Goal: Task Accomplishment & Management: Use online tool/utility

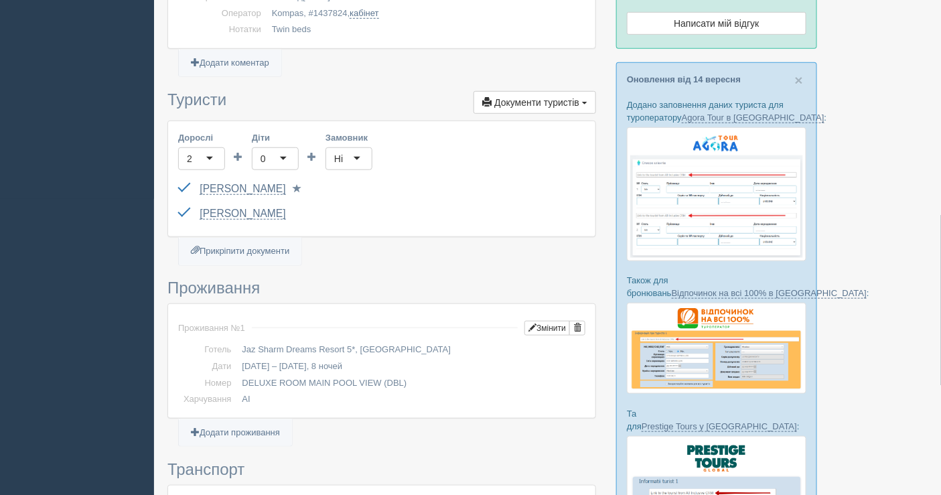
scroll to position [446, 0]
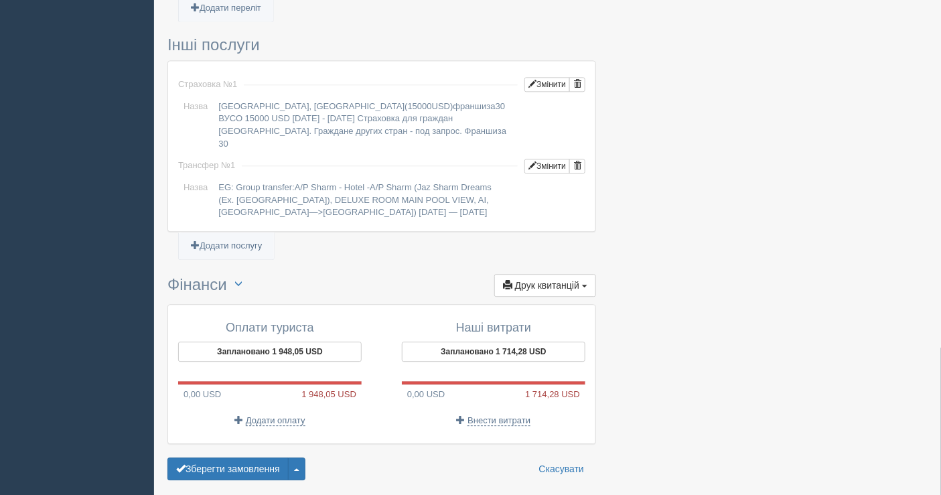
scroll to position [1046, 0]
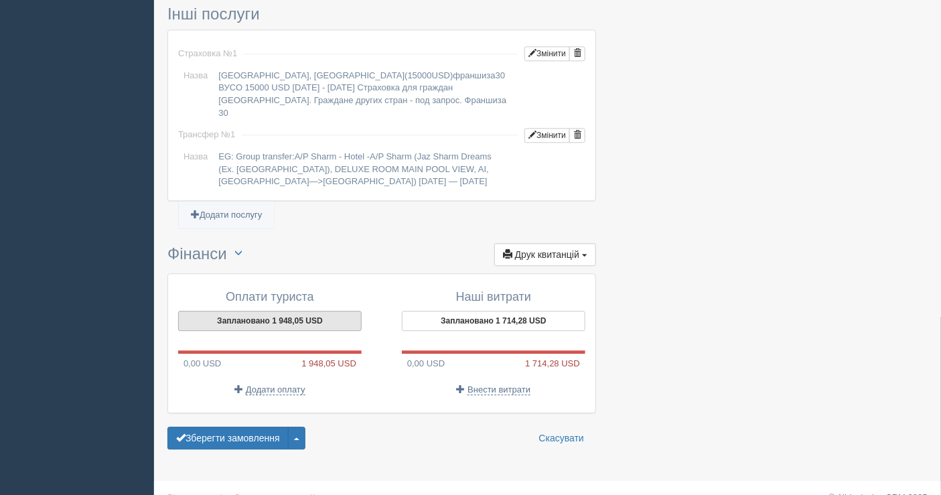
click at [296, 311] on button "Заплановано 1 948,05 USD" at bounding box center [270, 321] width 184 height 20
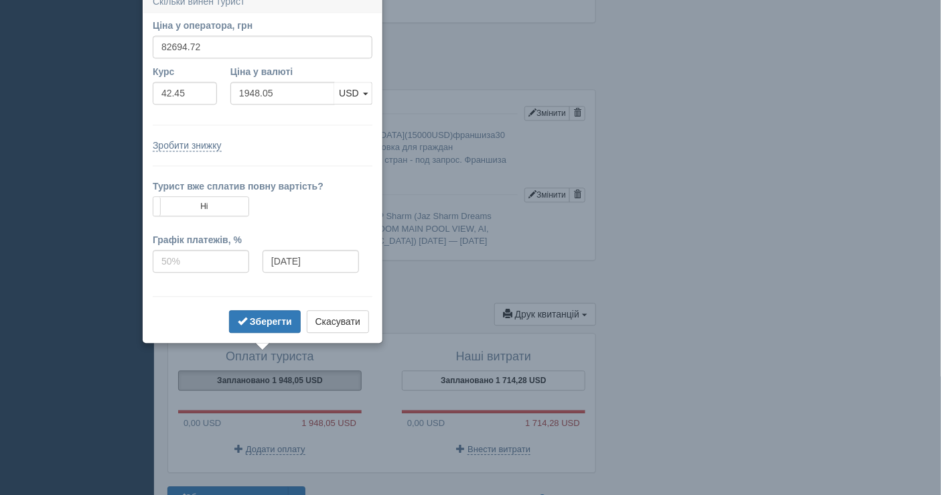
scroll to position [976, 0]
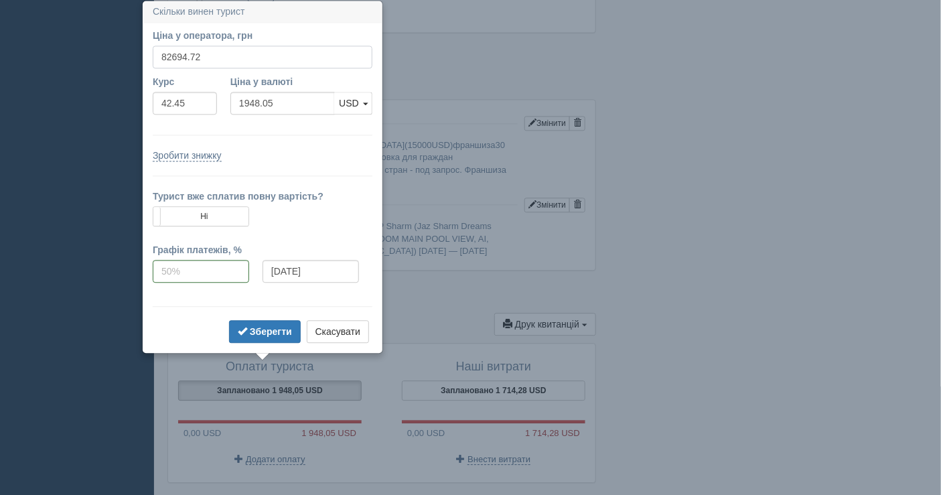
click at [208, 54] on input "82694.72" at bounding box center [263, 57] width 220 height 23
type input "82400"
type input "1941.11"
click at [264, 328] on b "Зберегти" at bounding box center [271, 331] width 42 height 11
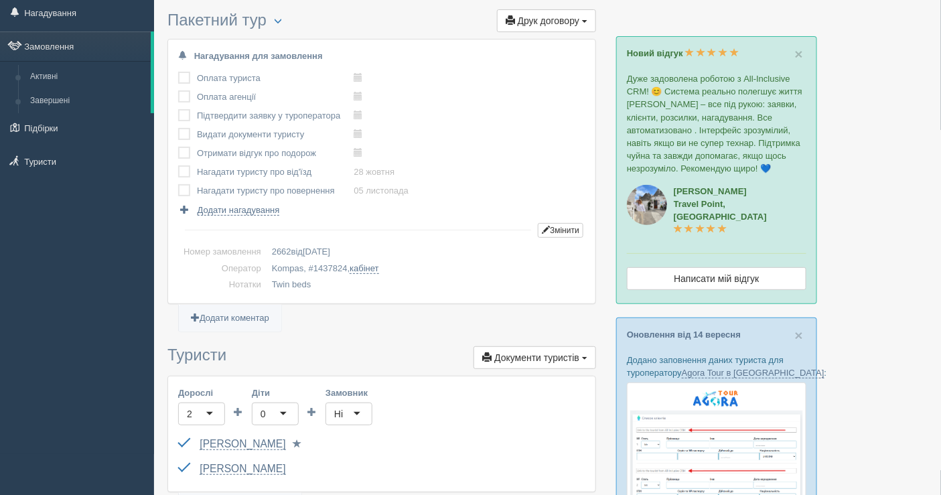
scroll to position [0, 0]
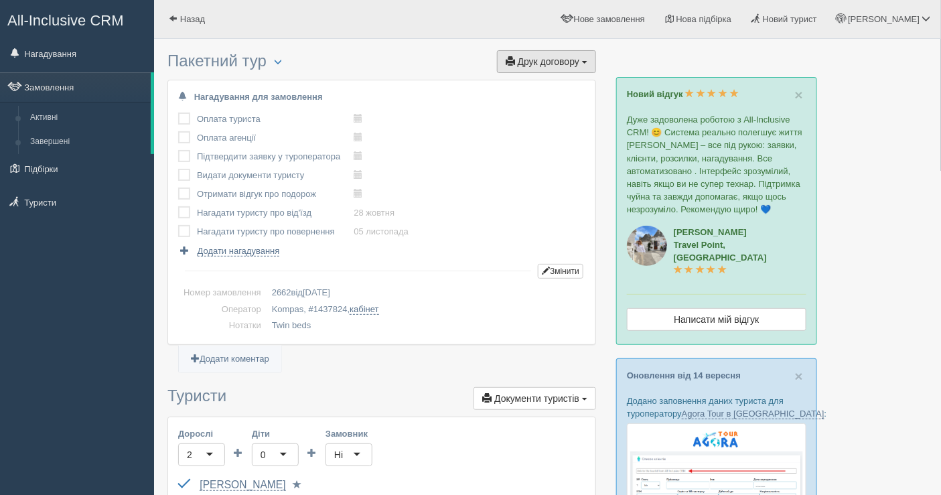
click at [553, 59] on span "Друк договору" at bounding box center [549, 61] width 62 height 11
click at [536, 78] on link "Kompas" at bounding box center [543, 86] width 106 height 22
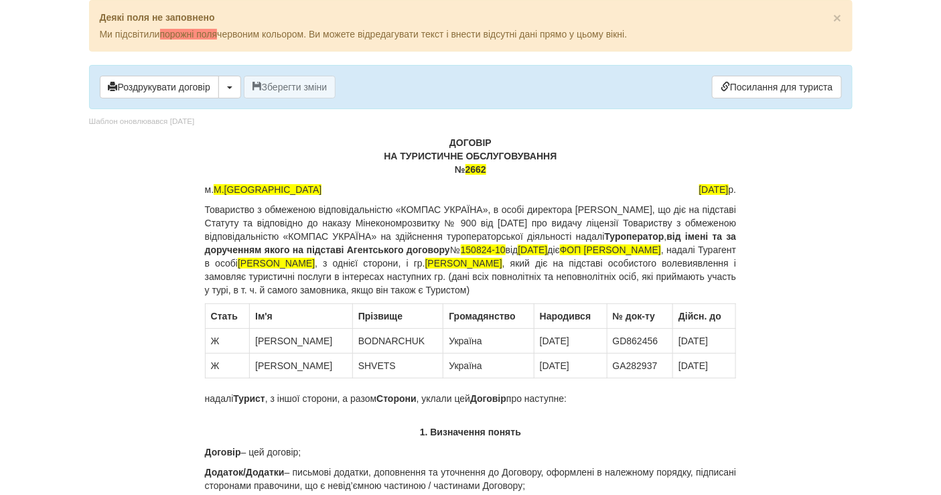
click at [502, 261] on span "[PERSON_NAME]" at bounding box center [463, 263] width 77 height 11
click at [502, 262] on span "HALYNA" at bounding box center [463, 263] width 77 height 11
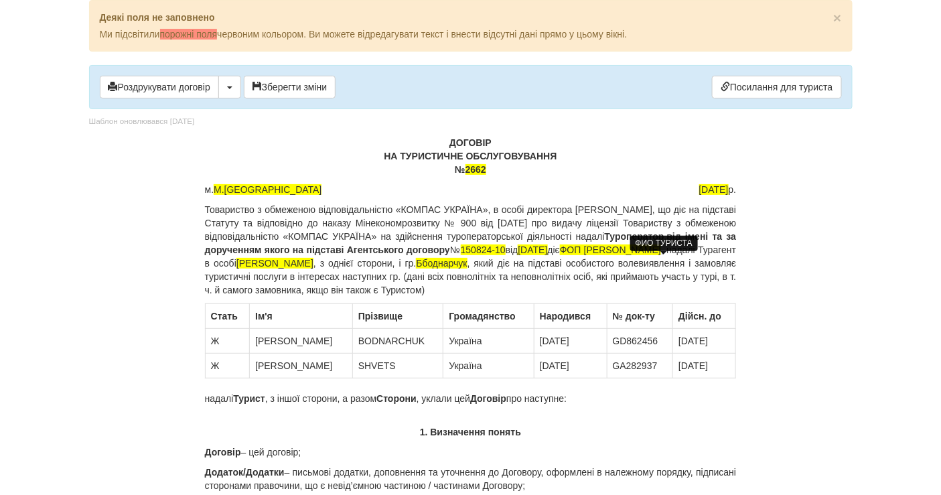
click at [467, 260] on span "Ббоднарчук" at bounding box center [441, 263] width 51 height 11
click at [502, 261] on span "Боднарчук" at bounding box center [463, 263] width 77 height 11
click at [648, 260] on p "Товариство з обмеженою відповідальністю «КОМПАС УКРАЇНА», в особі директора Сол…" at bounding box center [471, 250] width 532 height 94
drag, startPoint x: 650, startPoint y: 260, endPoint x: 656, endPoint y: 259, distance: 6.8
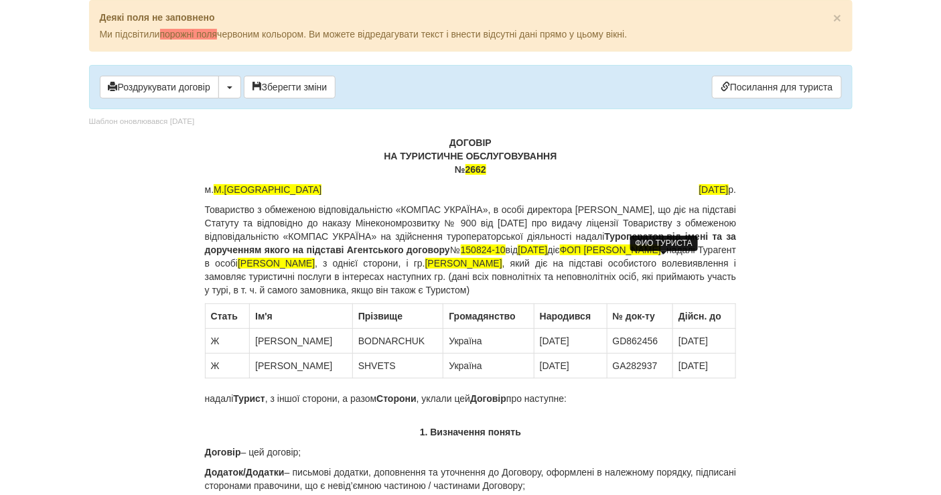
click at [656, 259] on p "Товариство з обмеженою відповідальністю «КОМПАС УКРАЇНА», в особі директора Сол…" at bounding box center [471, 250] width 532 height 94
click at [502, 259] on span "Боднарчук Галина Василівна" at bounding box center [463, 263] width 77 height 11
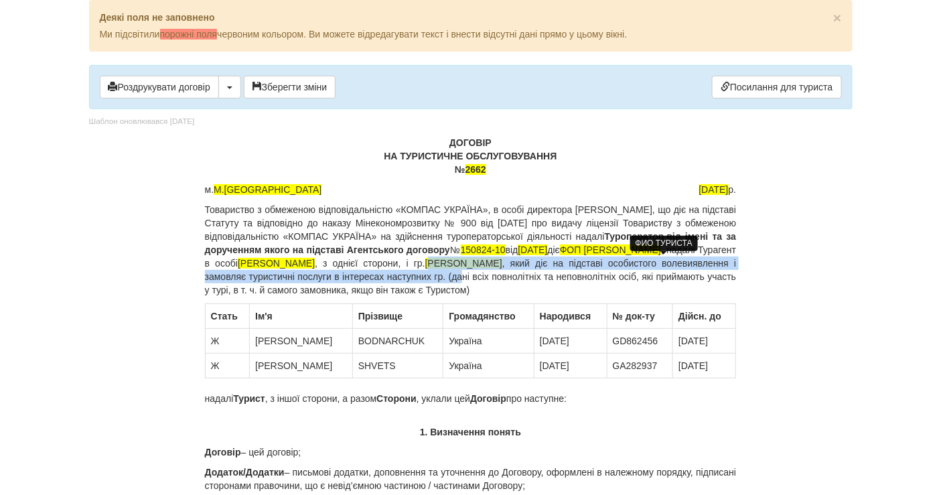
drag, startPoint x: 660, startPoint y: 259, endPoint x: 730, endPoint y: 269, distance: 71.0
click at [730, 269] on p "Товариство з обмеженою відповідальністю «КОМПАС УКРАЇНА», в особі директора Сол…" at bounding box center [471, 250] width 532 height 94
drag, startPoint x: 654, startPoint y: 260, endPoint x: 250, endPoint y: 276, distance: 404.2
click at [250, 276] on p "Товариство з обмеженою відповідальністю «КОМПАС УКРАЇНА», в особі директора Сол…" at bounding box center [471, 250] width 532 height 94
copy p "Боднарчук Галина Василівна"
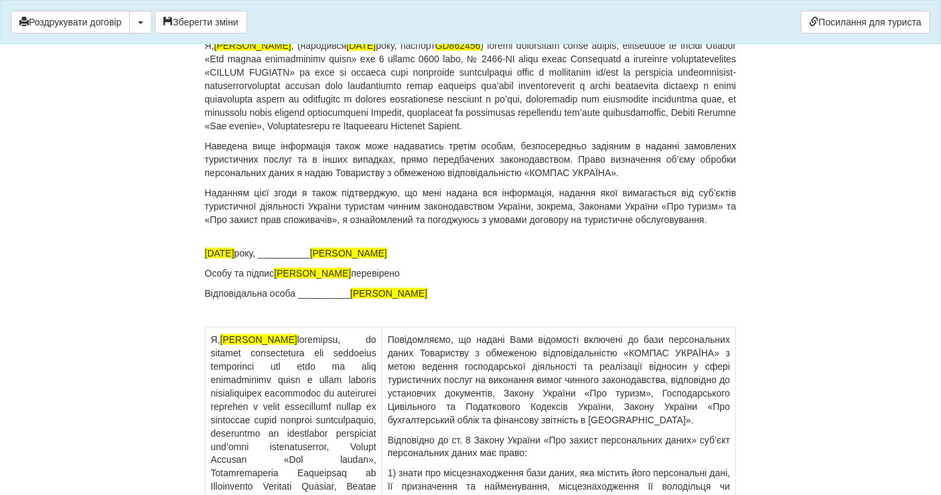
scroll to position [9505, 0]
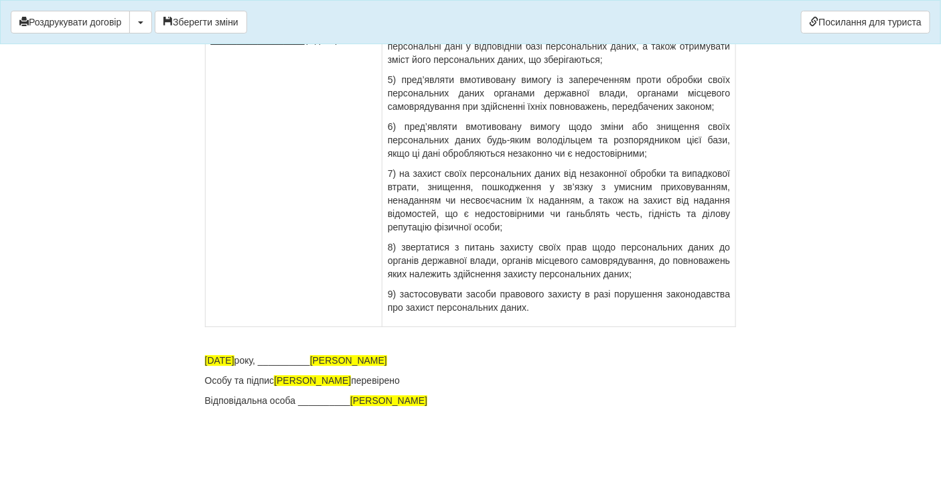
drag, startPoint x: 441, startPoint y: 358, endPoint x: 332, endPoint y: 360, distance: 108.5
click at [332, 360] on p "17.09.2025 року, __________ BODNARCHUK HALYNA" at bounding box center [471, 360] width 532 height 13
drag, startPoint x: 380, startPoint y: 384, endPoint x: 278, endPoint y: 384, distance: 102.5
click at [278, 384] on span "[PERSON_NAME]" at bounding box center [312, 380] width 77 height 11
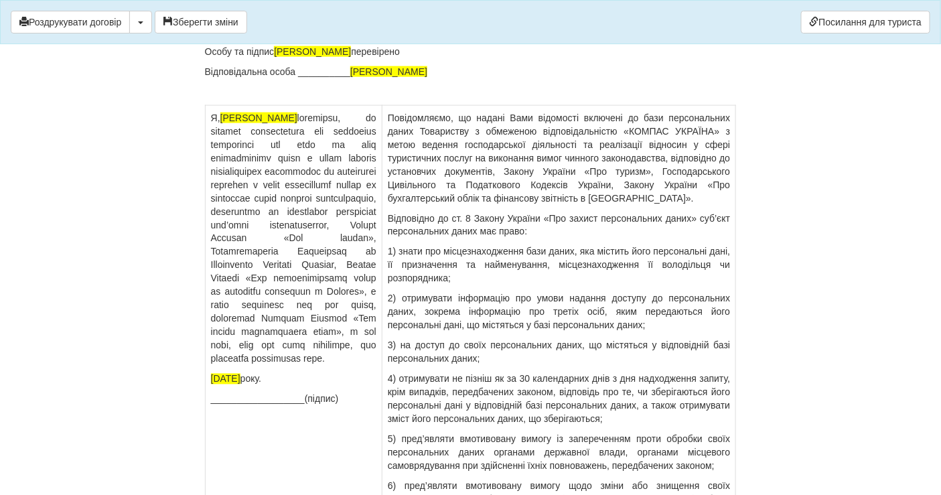
scroll to position [9058, 0]
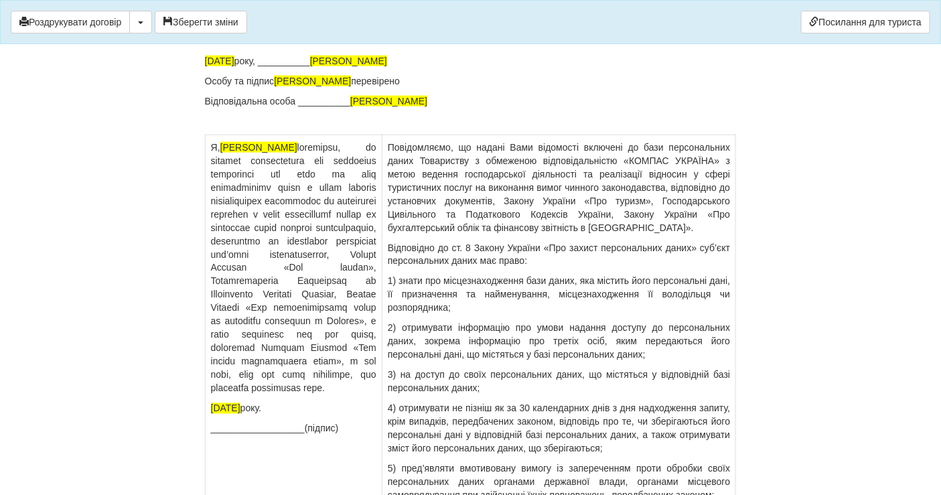
drag, startPoint x: 377, startPoint y: 205, endPoint x: 240, endPoint y: 198, distance: 137.5
click at [240, 198] on td "Я, BODNARCHUK HALYNA 17.09.2025 року. __________________(підпис)" at bounding box center [293, 425] width 177 height 581
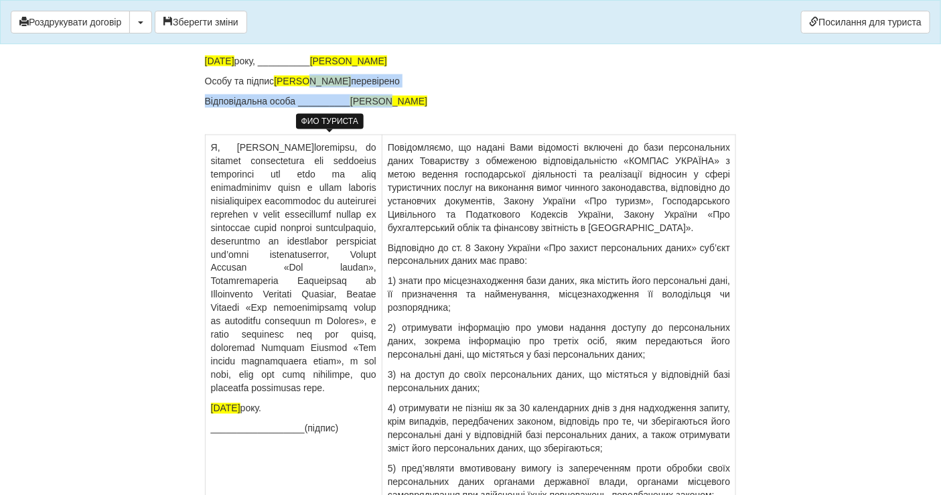
drag, startPoint x: 384, startPoint y: 146, endPoint x: 318, endPoint y: 141, distance: 65.8
click at [318, 86] on span "[PERSON_NAME]" at bounding box center [312, 81] width 77 height 11
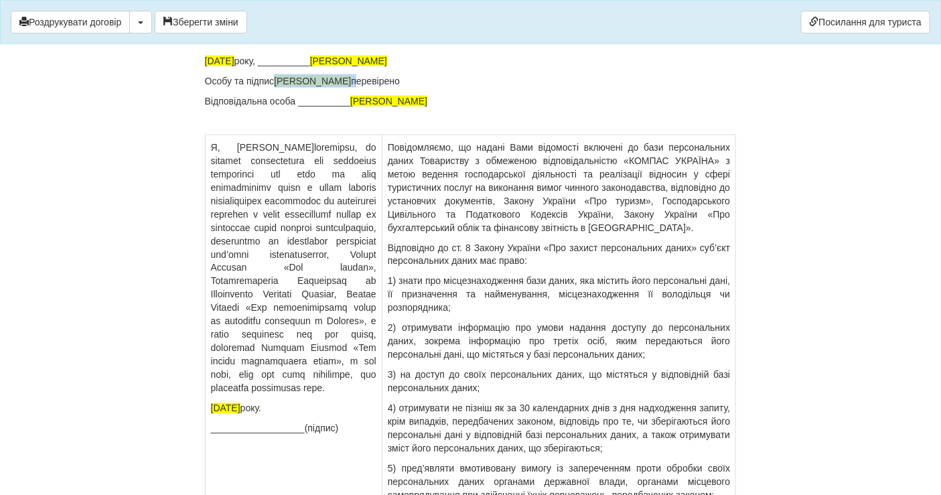
drag, startPoint x: 278, startPoint y: 138, endPoint x: 385, endPoint y: 138, distance: 107.2
click at [385, 88] on p "Особу та підпис BODNARCHUK HALYNA перевірено" at bounding box center [471, 80] width 532 height 13
drag, startPoint x: 441, startPoint y: 117, endPoint x: 332, endPoint y: 117, distance: 109.2
click at [332, 68] on p "17.09.2025 року, __________ BODNARCHUK HALYNA" at bounding box center [471, 60] width 532 height 13
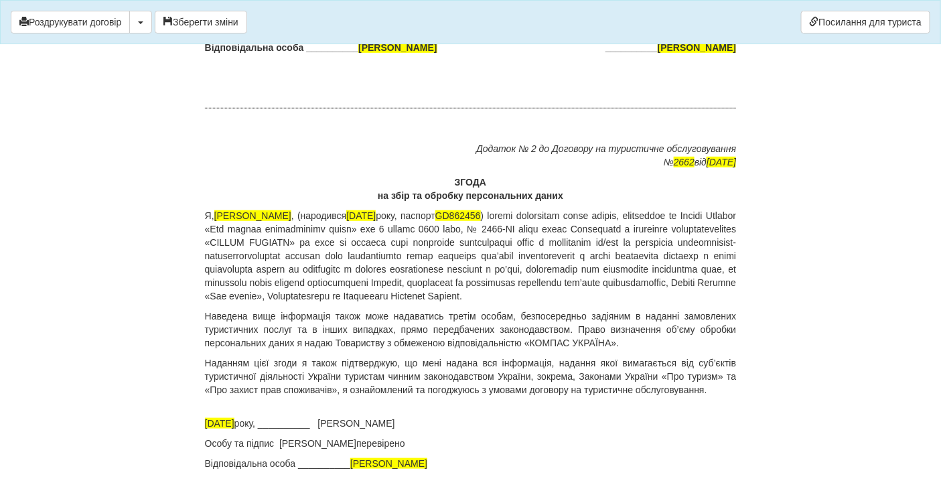
scroll to position [8687, 0]
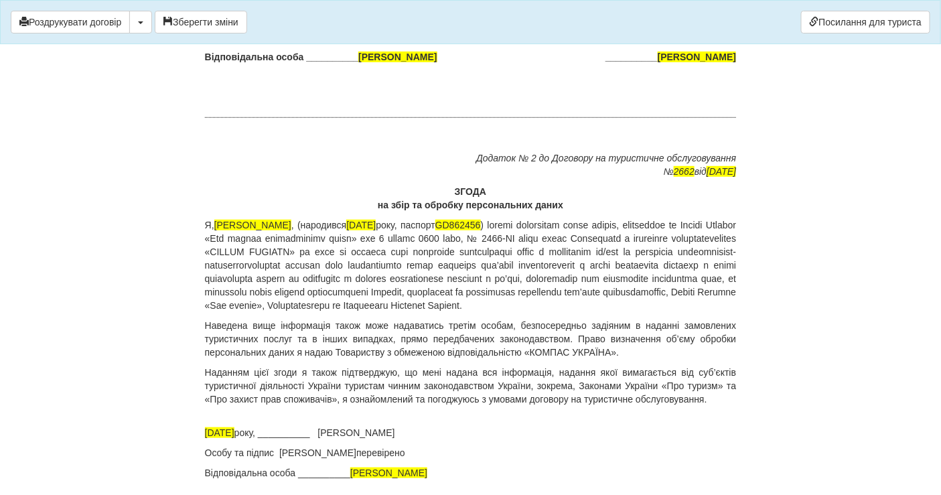
click at [324, 266] on p "Я, BODNARCHUK HALYNA , (народився 23.03.1957 року, паспорт GD862456" at bounding box center [471, 265] width 532 height 94
click at [291, 230] on span "[PERSON_NAME]" at bounding box center [252, 225] width 77 height 11
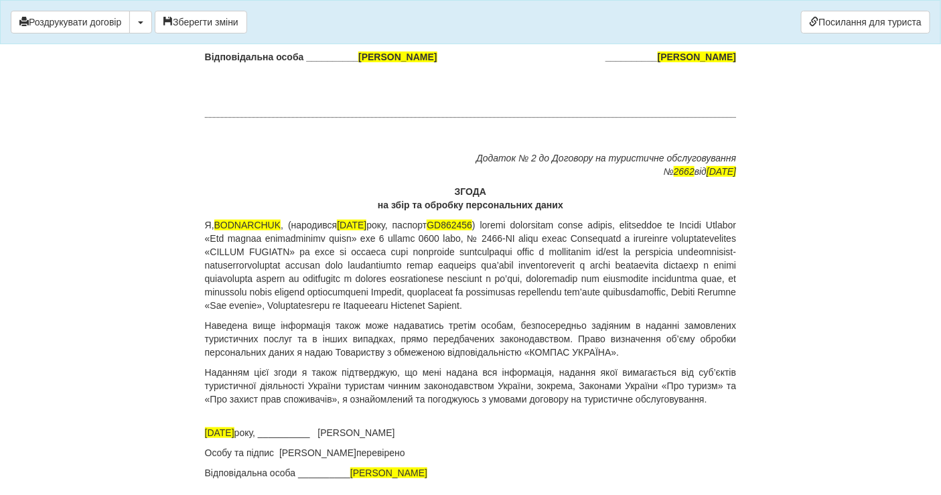
click at [241, 264] on p "Я, BODNARCHUK , (народився 23.03.1957 року, паспорт GD862456" at bounding box center [471, 265] width 532 height 94
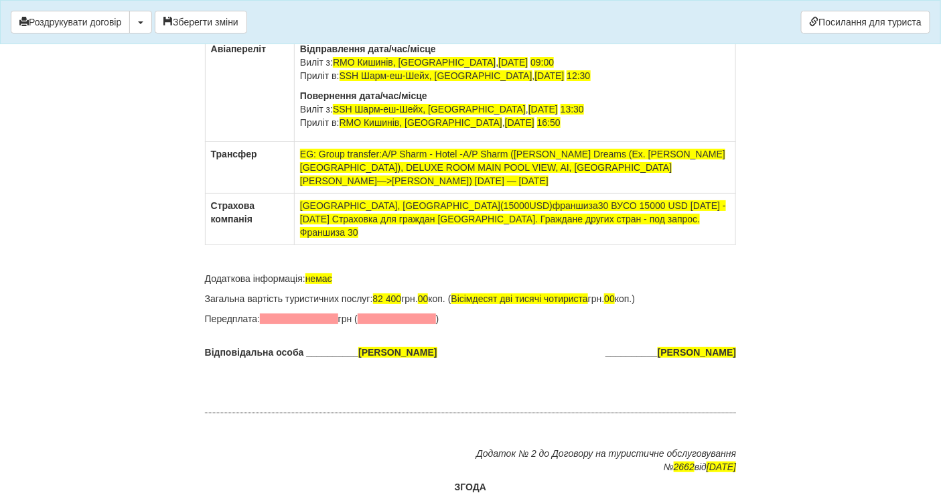
scroll to position [8389, 0]
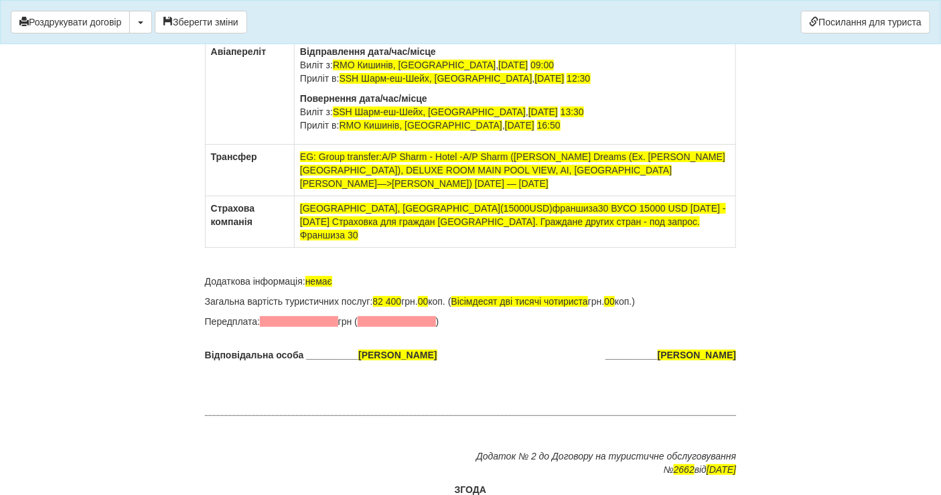
drag, startPoint x: 628, startPoint y: 399, endPoint x: 733, endPoint y: 394, distance: 105.3
click at [734, 360] on span "[PERSON_NAME]" at bounding box center [697, 355] width 78 height 11
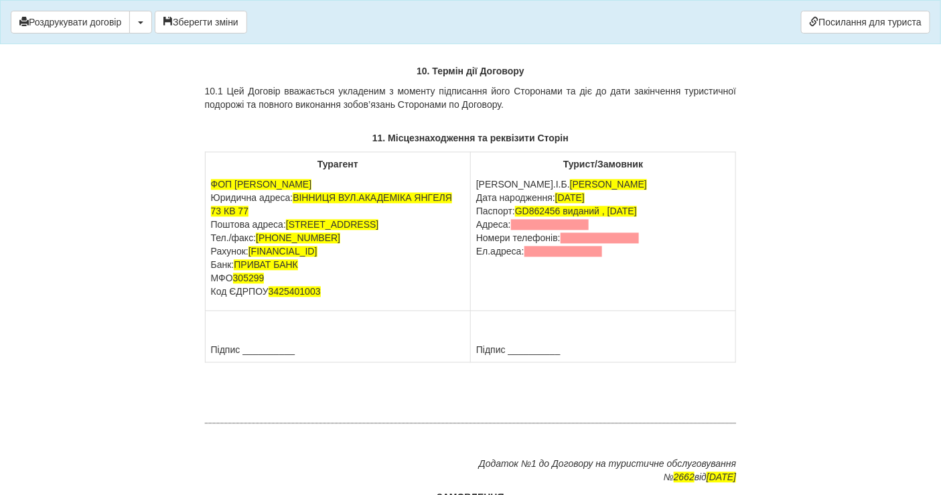
scroll to position [7496, 0]
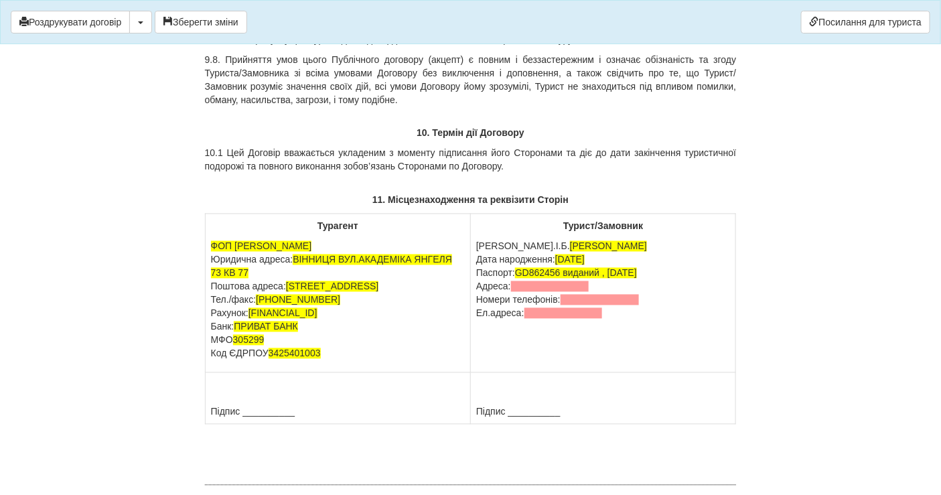
drag, startPoint x: 504, startPoint y: 311, endPoint x: 608, endPoint y: 311, distance: 104.5
click at [608, 311] on p "П.І.Б. BODNARCHUK HALYNA Дата народження: 23.03.1957 Паспорт: GD862456 виданий …" at bounding box center [603, 280] width 254 height 80
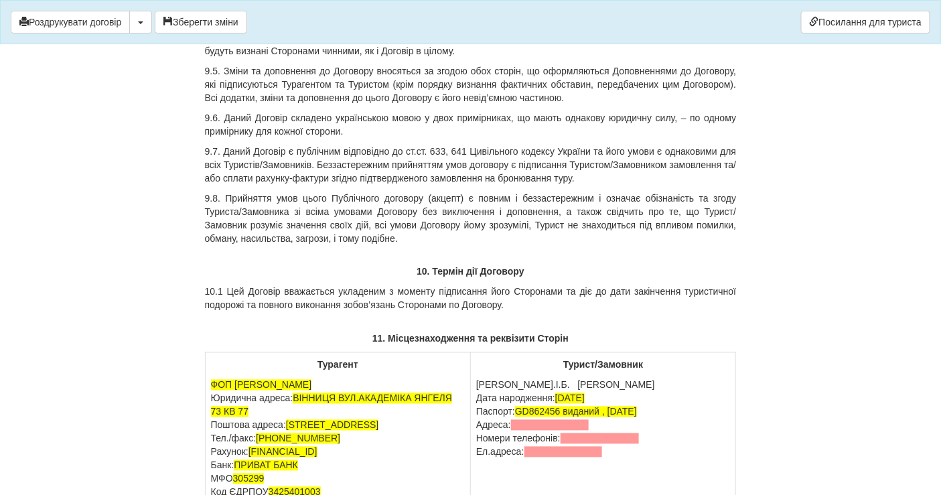
scroll to position [7124, 0]
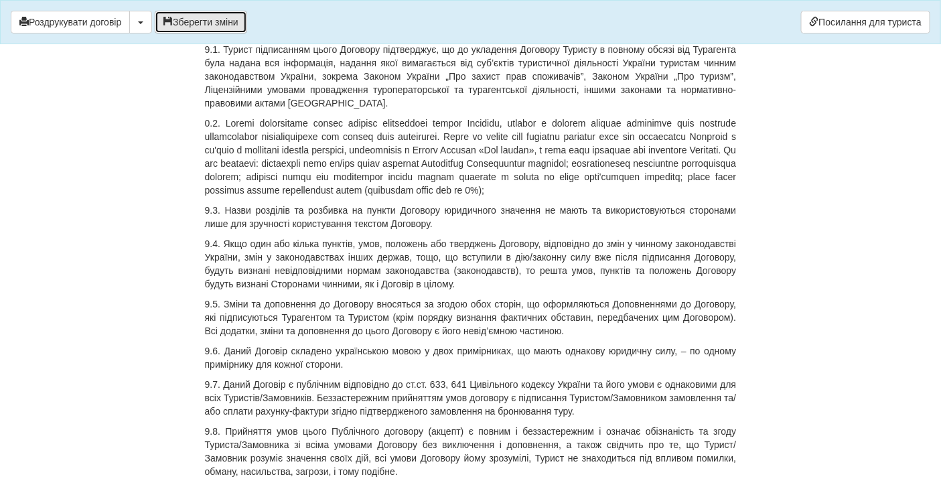
click at [206, 17] on button "Зберегти зміни" at bounding box center [201, 22] width 92 height 23
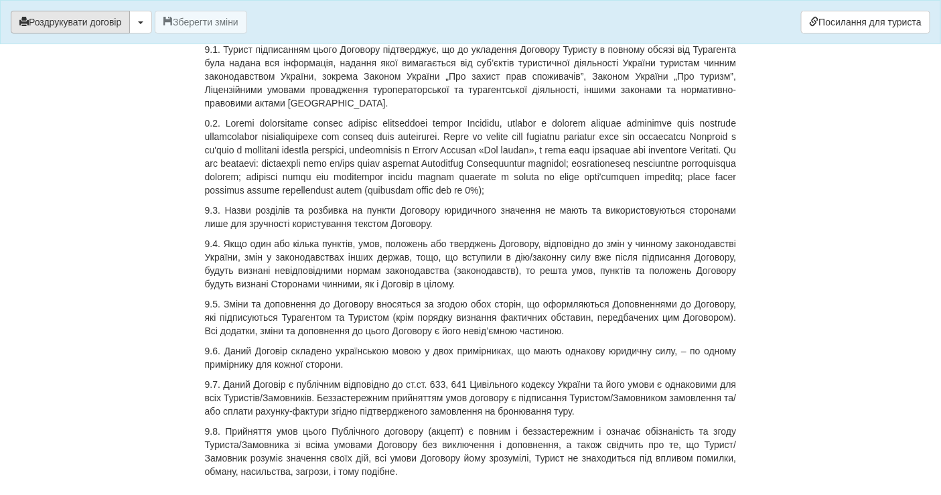
click at [105, 27] on button "Роздрукувати договір" at bounding box center [70, 22] width 119 height 23
click at [151, 25] on button "button" at bounding box center [140, 22] width 23 height 23
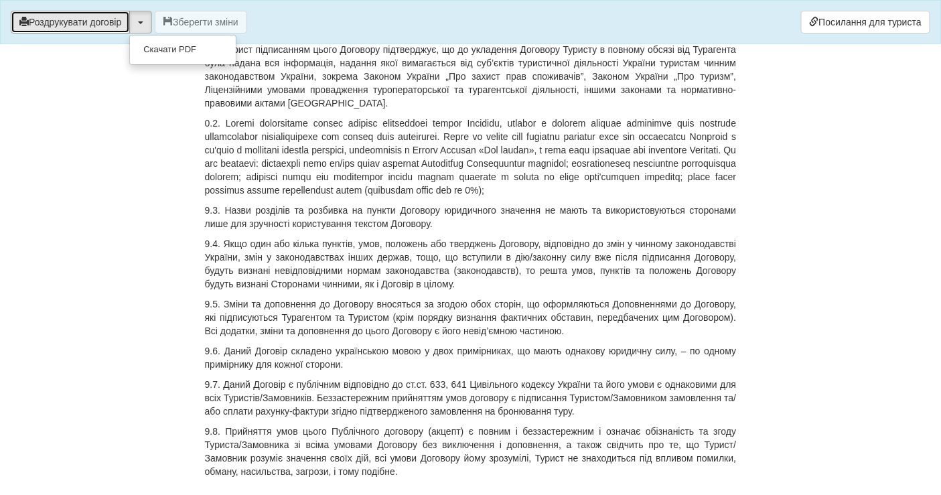
drag, startPoint x: 104, startPoint y: 15, endPoint x: 733, endPoint y: 453, distance: 766.5
click at [104, 15] on button "Роздрукувати договір" at bounding box center [70, 22] width 119 height 23
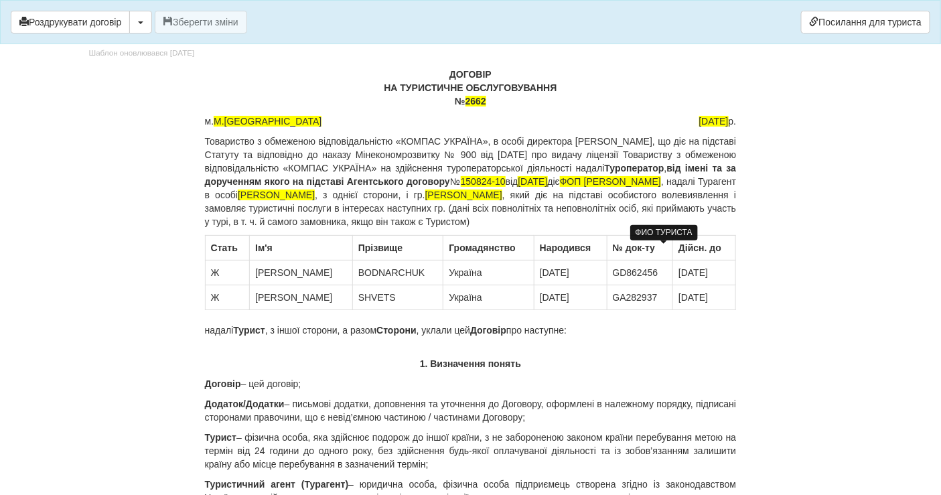
scroll to position [0, 0]
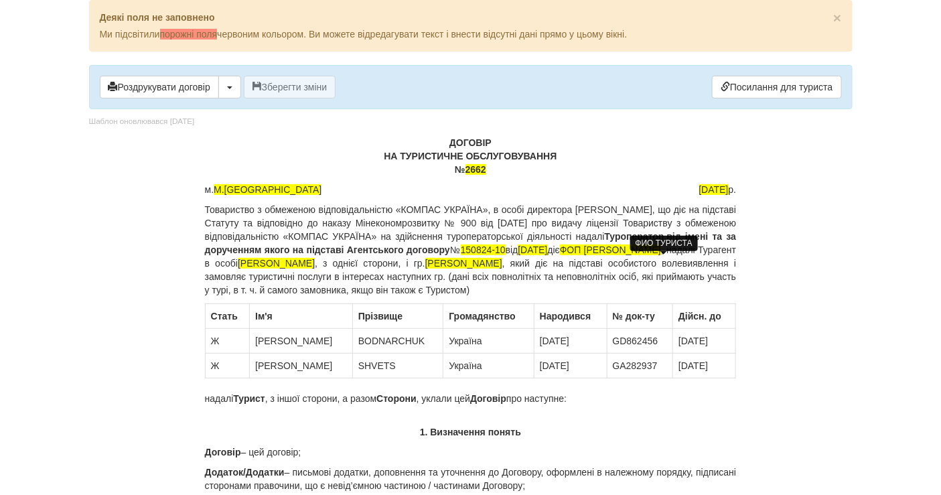
drag, startPoint x: 479, startPoint y: 180, endPoint x: 470, endPoint y: 180, distance: 9.4
click at [483, 165] on span "2662" at bounding box center [476, 169] width 21 height 11
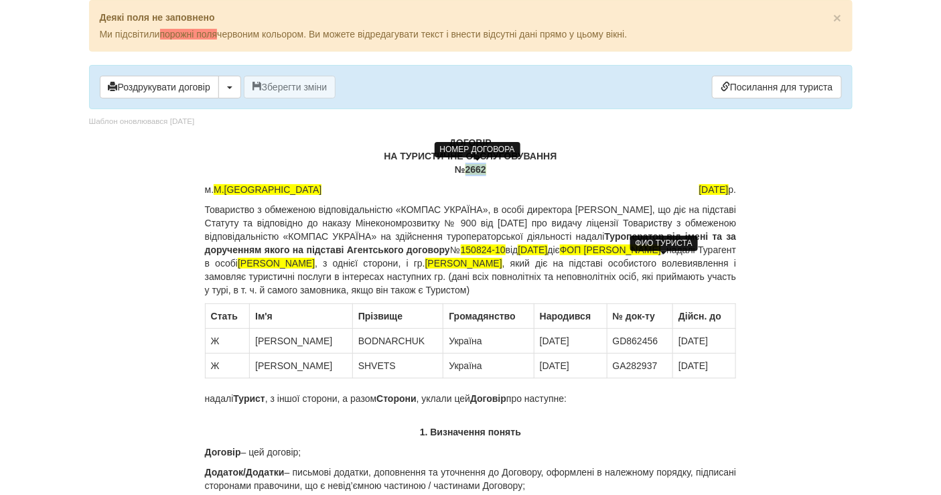
click at [483, 165] on span "2662" at bounding box center [476, 169] width 21 height 11
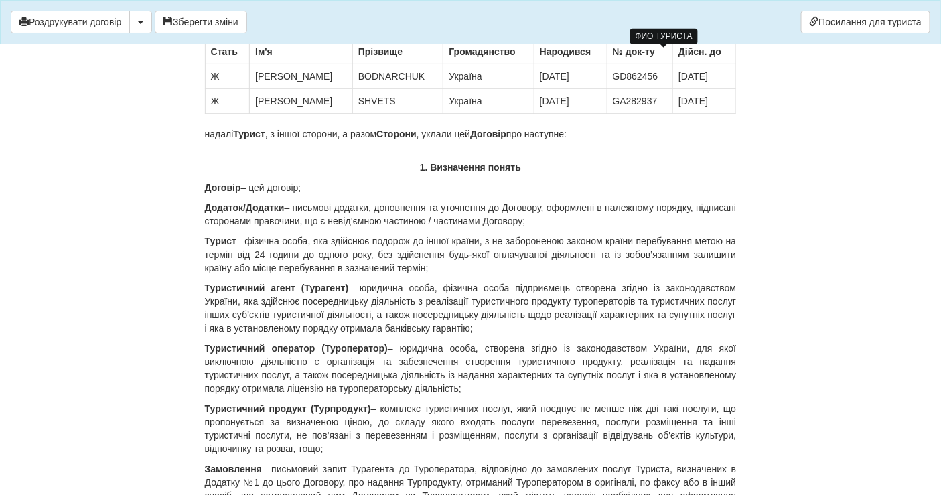
scroll to position [223, 0]
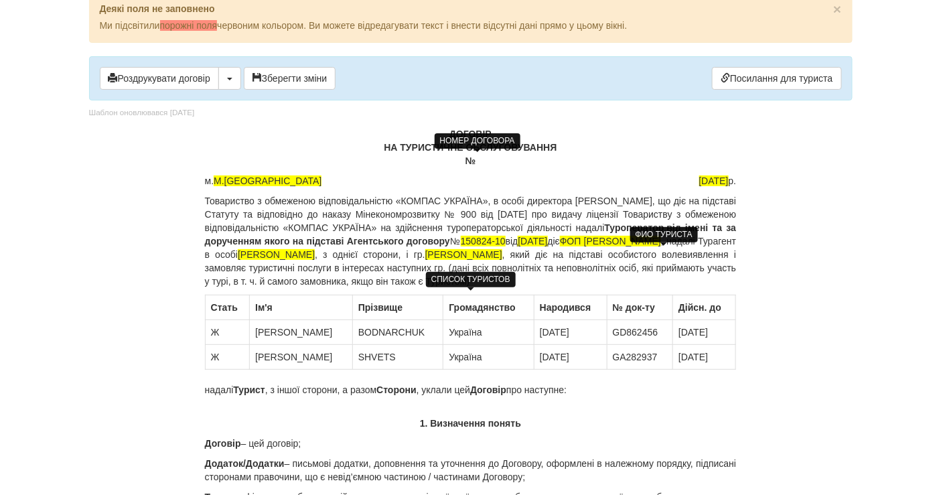
scroll to position [0, 0]
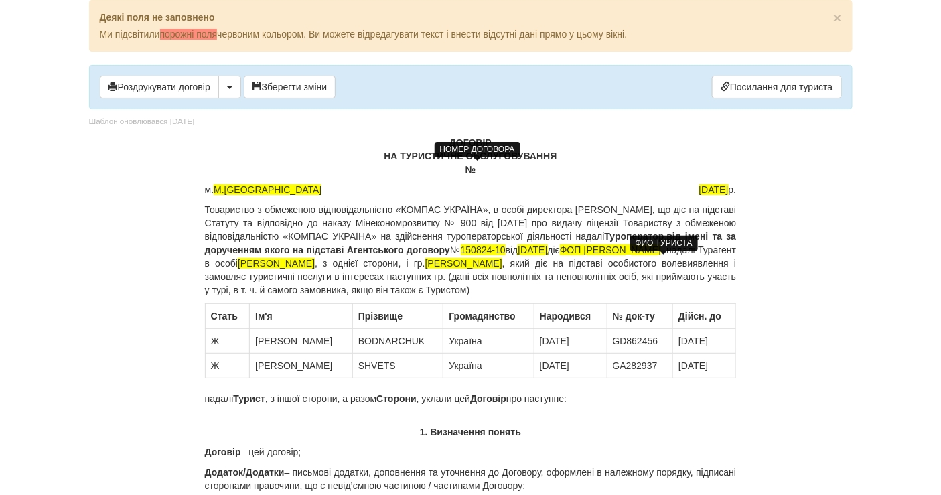
click at [487, 169] on p "ДОГОВІР НА ТУРИСТИЧНЕ ОБСЛУГОВУВАННЯ №" at bounding box center [471, 156] width 532 height 40
click at [303, 86] on button "Зберегти зміни" at bounding box center [290, 87] width 92 height 23
